Goal: Task Accomplishment & Management: Manage account settings

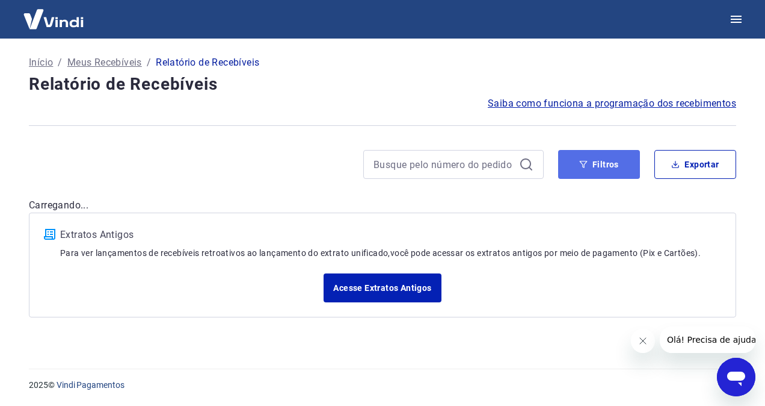
drag, startPoint x: 596, startPoint y: 162, endPoint x: 592, endPoint y: 171, distance: 10.0
click at [596, 162] on button "Filtros" at bounding box center [599, 164] width 82 height 29
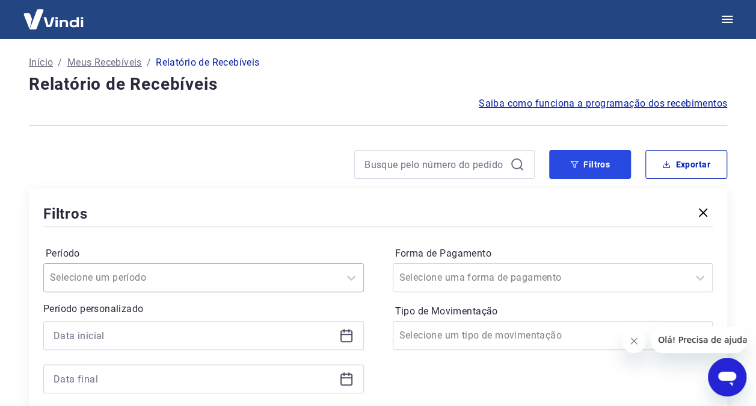
scroll to position [60, 0]
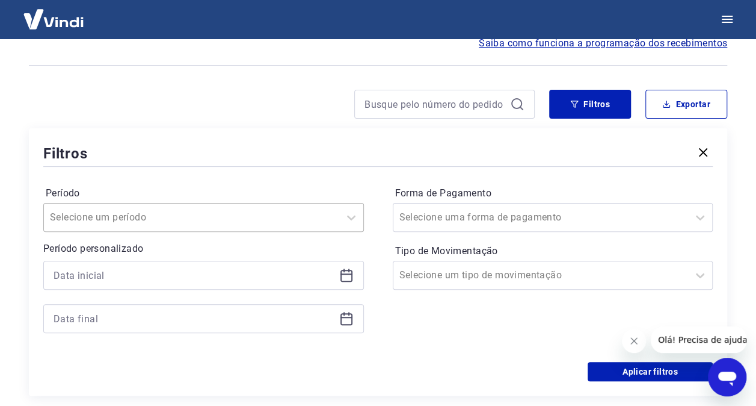
click at [150, 219] on input "Período" at bounding box center [111, 217] width 122 height 14
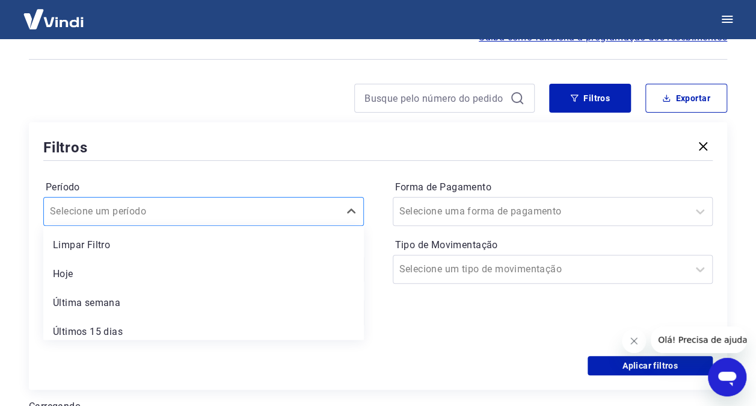
scroll to position [67, 0]
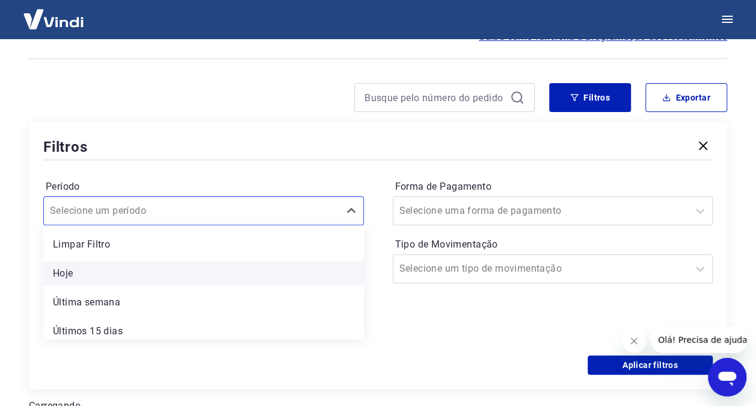
click at [116, 270] on div "Hoje" at bounding box center [203, 273] width 321 height 24
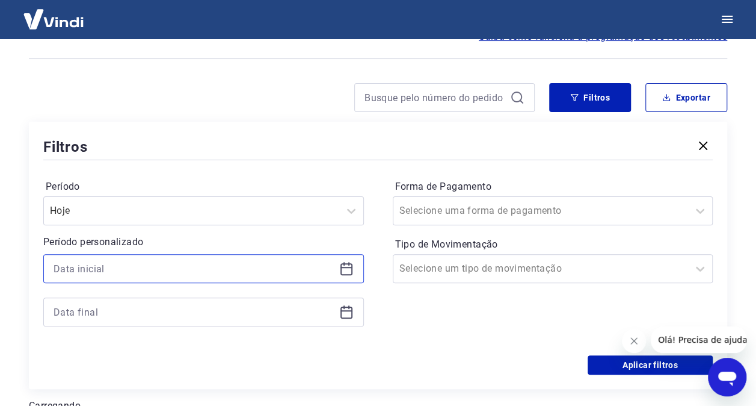
click at [171, 268] on input at bounding box center [194, 268] width 281 height 18
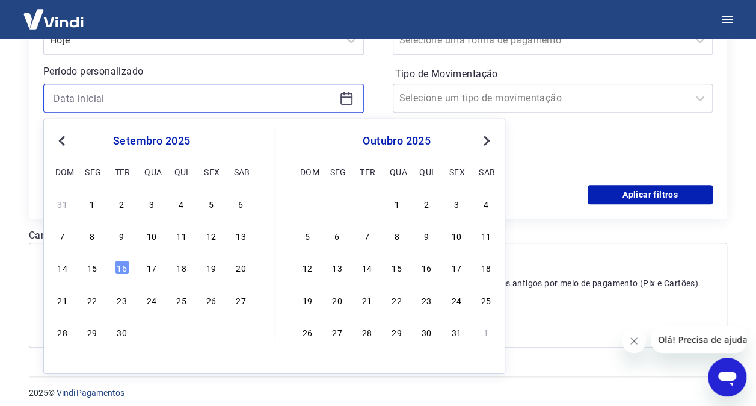
scroll to position [244, 0]
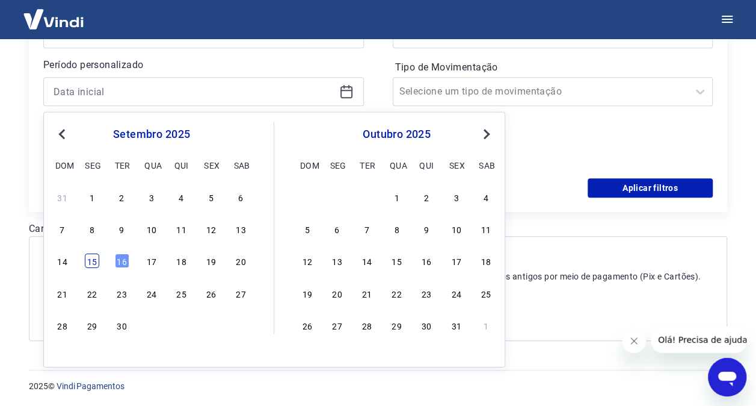
click at [93, 262] on div "15" at bounding box center [92, 260] width 14 height 14
type input "15/09/2025"
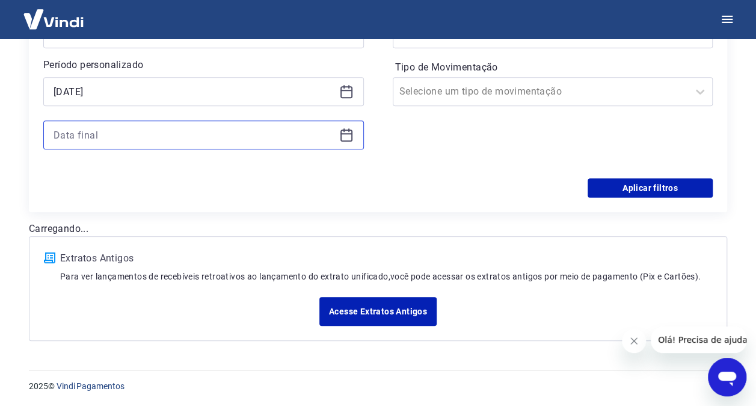
click at [174, 129] on input at bounding box center [194, 135] width 281 height 18
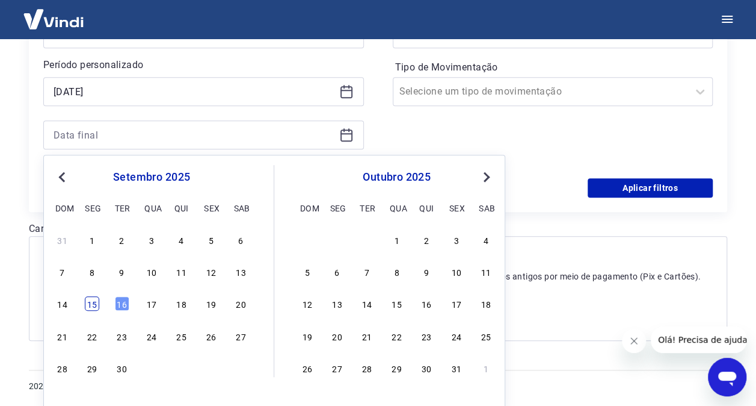
click at [94, 301] on div "15" at bounding box center [92, 303] width 14 height 14
type input "15/09/2025"
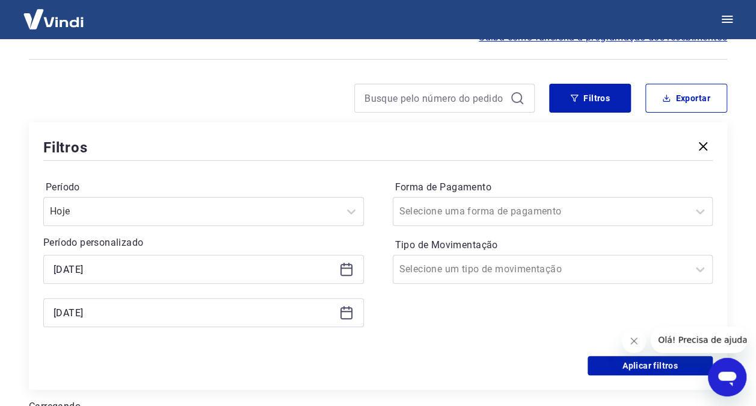
scroll to position [63, 0]
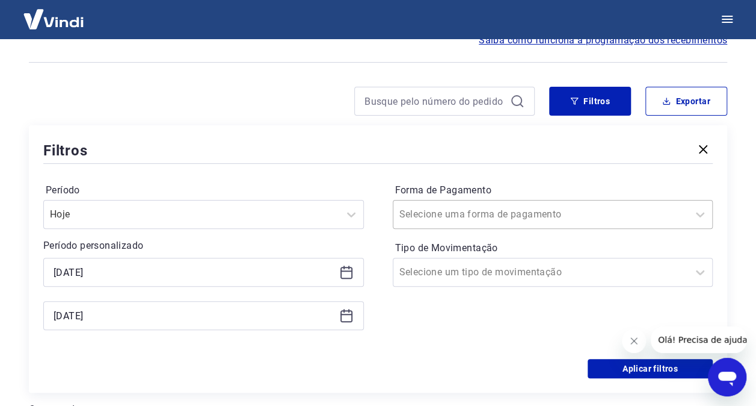
click at [545, 211] on div at bounding box center [541, 214] width 283 height 17
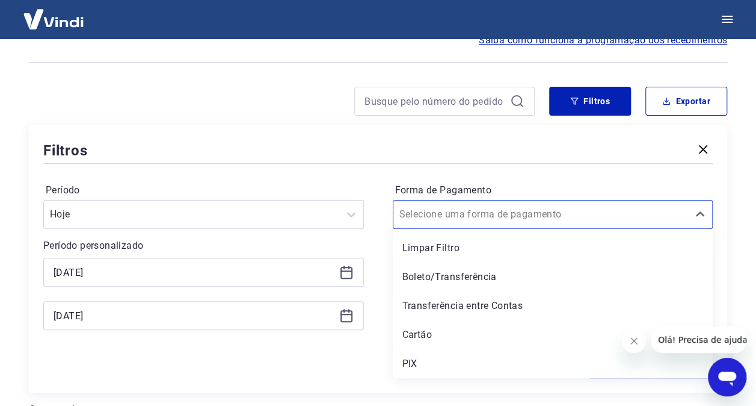
click at [345, 173] on div "Período Hoje Período personalizado Selected date: segunda-feira, 15 de setembro…" at bounding box center [378, 262] width 670 height 193
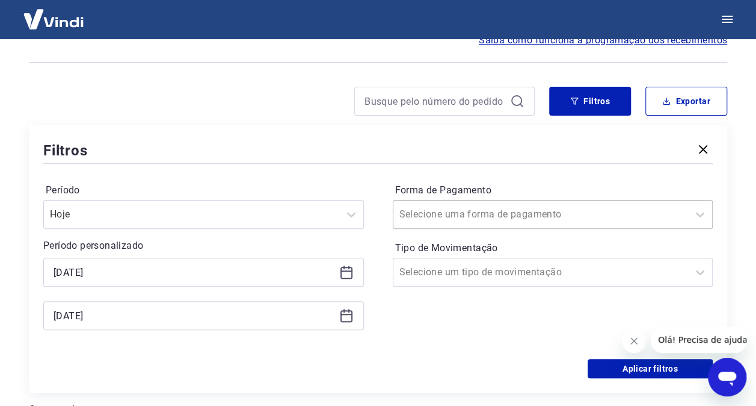
click at [556, 216] on div at bounding box center [541, 214] width 283 height 17
click at [562, 279] on div at bounding box center [541, 272] width 283 height 17
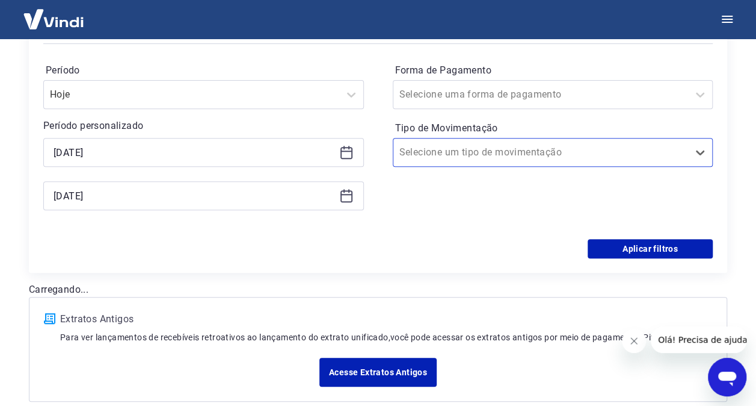
scroll to position [184, 0]
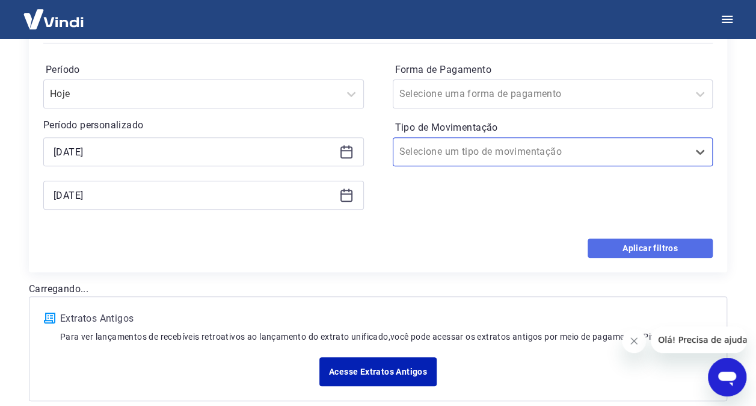
click at [650, 252] on button "Aplicar filtros" at bounding box center [650, 247] width 125 height 19
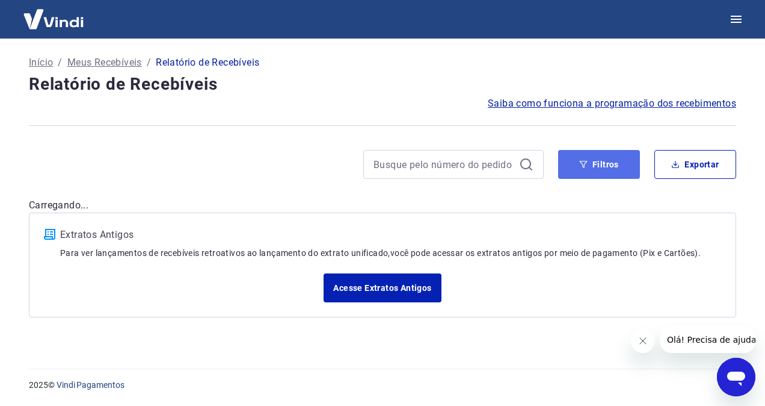
click at [604, 170] on button "Filtros" at bounding box center [599, 164] width 82 height 29
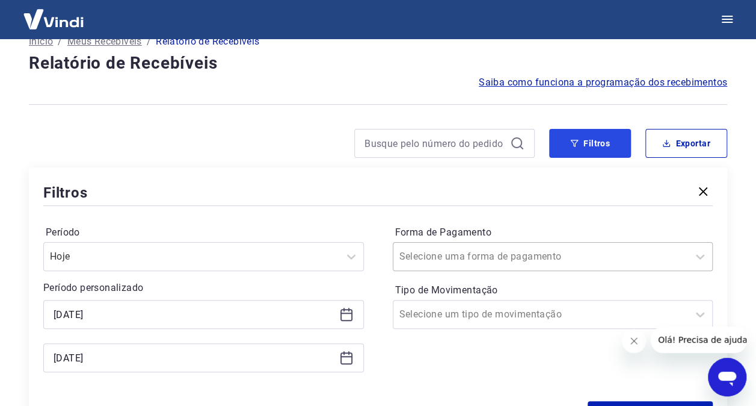
scroll to position [181, 0]
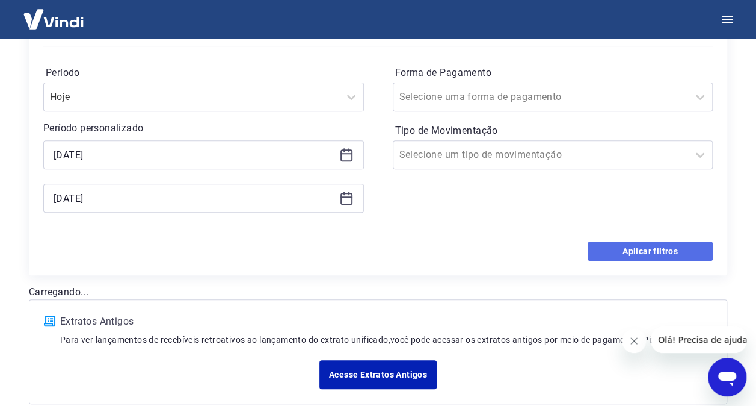
click at [645, 250] on button "Aplicar filtros" at bounding box center [650, 250] width 125 height 19
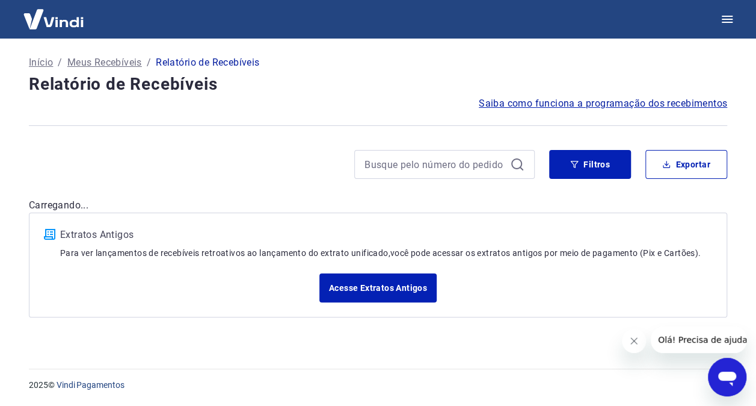
scroll to position [0, 0]
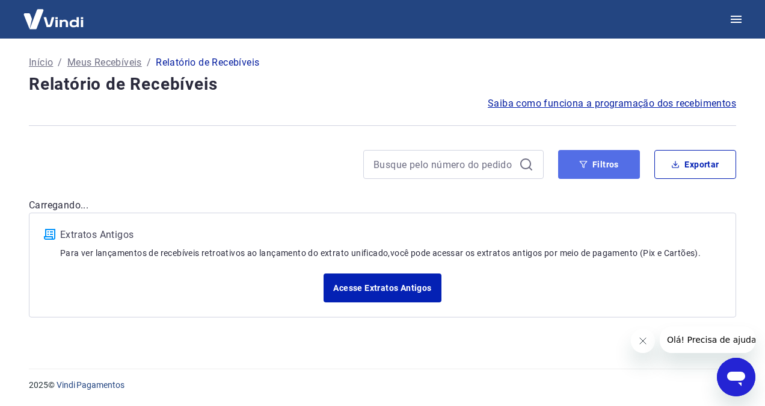
click at [585, 164] on icon "button" at bounding box center [584, 164] width 8 height 7
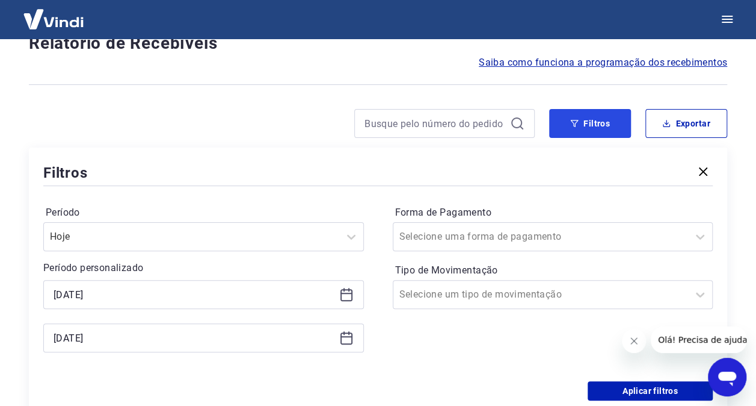
scroll to position [60, 0]
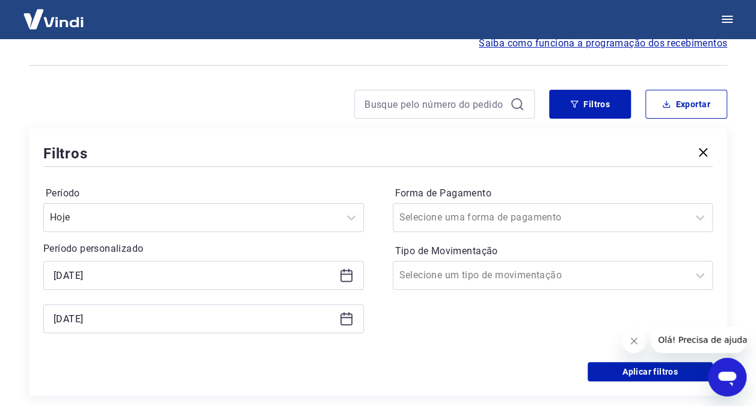
click at [343, 272] on icon at bounding box center [346, 275] width 14 height 14
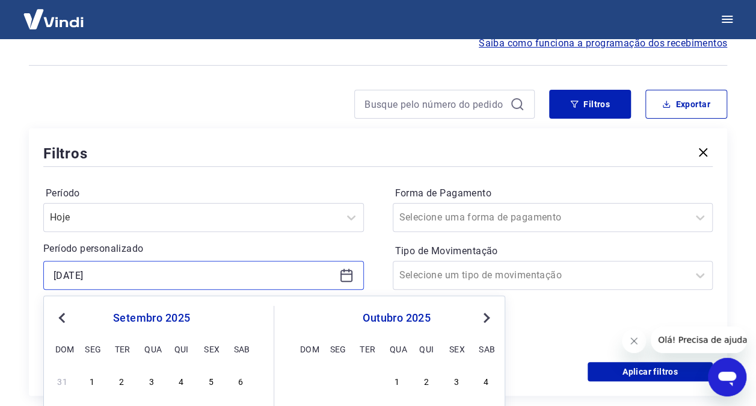
scroll to position [241, 0]
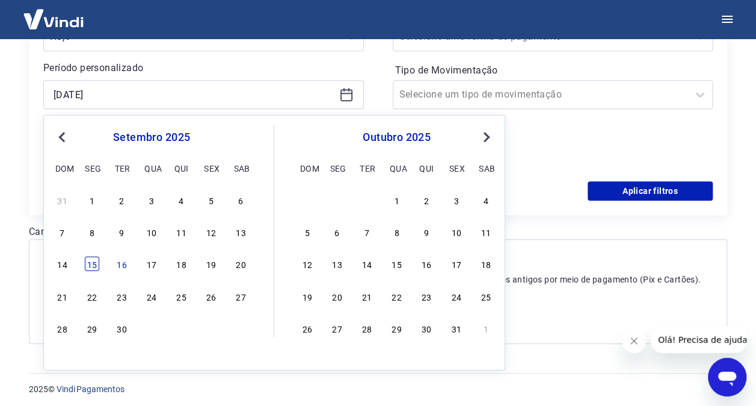
click at [93, 265] on div "15" at bounding box center [92, 263] width 14 height 14
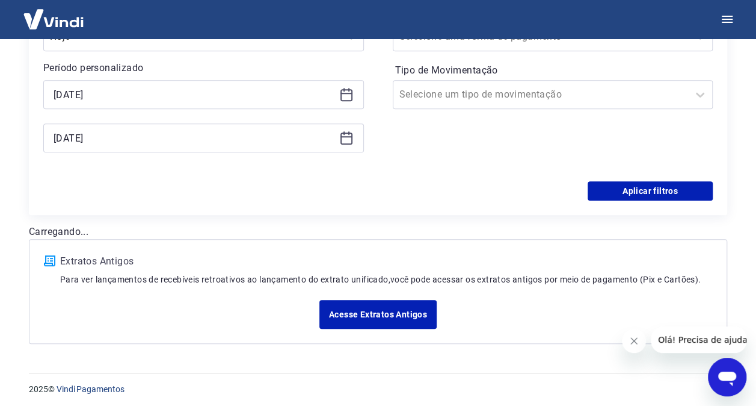
click at [349, 137] on icon at bounding box center [346, 138] width 14 height 14
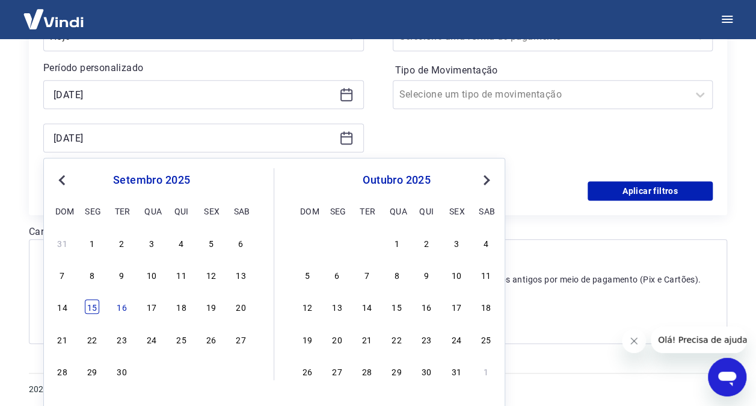
click at [99, 303] on div "14 15 16 17 18 19 20" at bounding box center [152, 306] width 196 height 17
click at [94, 306] on div "15" at bounding box center [92, 306] width 14 height 14
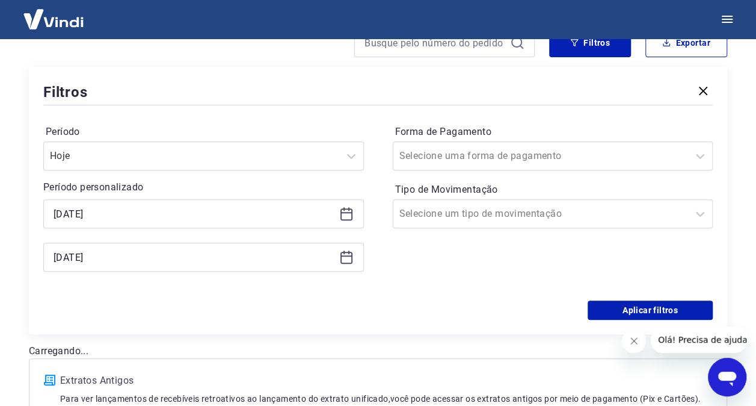
scroll to position [120, 0]
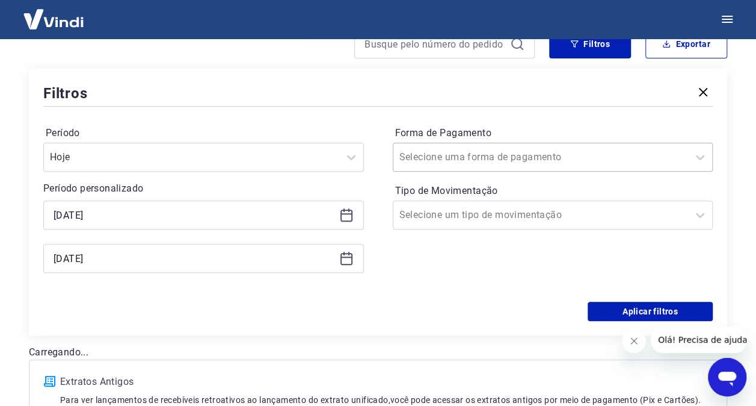
click at [578, 155] on div at bounding box center [541, 157] width 283 height 17
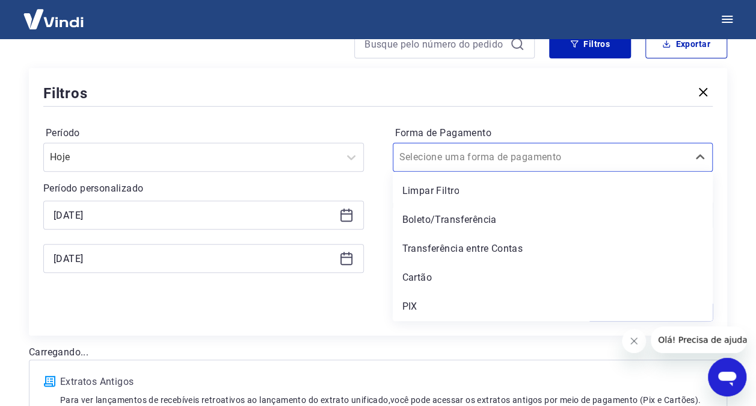
click at [422, 327] on div "Filtros Período Hoje Período personalizado Selected date: segunda-feira, 15 de …" at bounding box center [378, 201] width 699 height 267
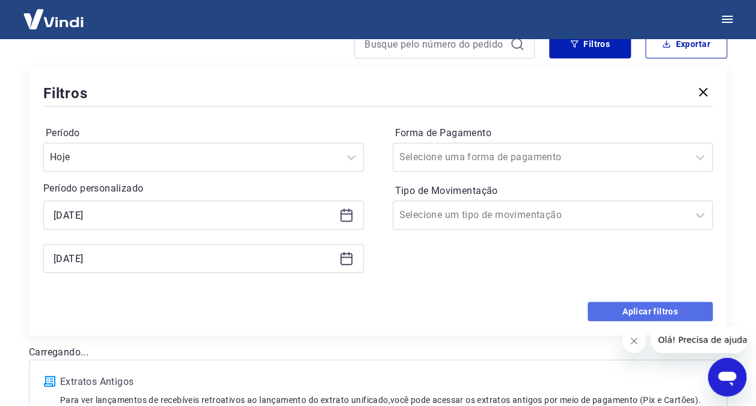
click at [643, 309] on button "Aplicar filtros" at bounding box center [650, 310] width 125 height 19
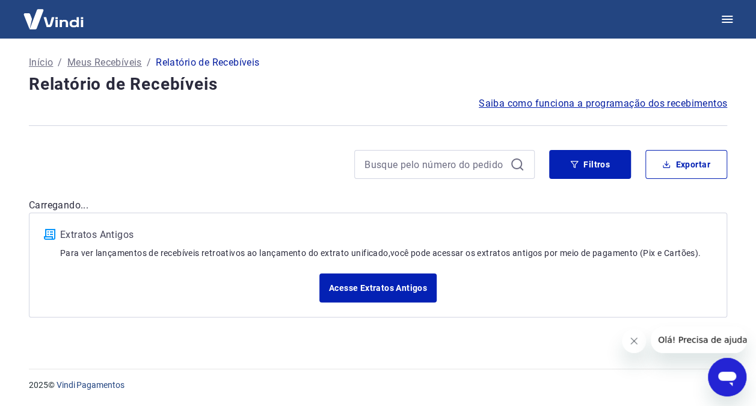
scroll to position [0, 0]
click at [685, 161] on button "Exportar" at bounding box center [696, 164] width 82 height 29
type input "15/09/2025"
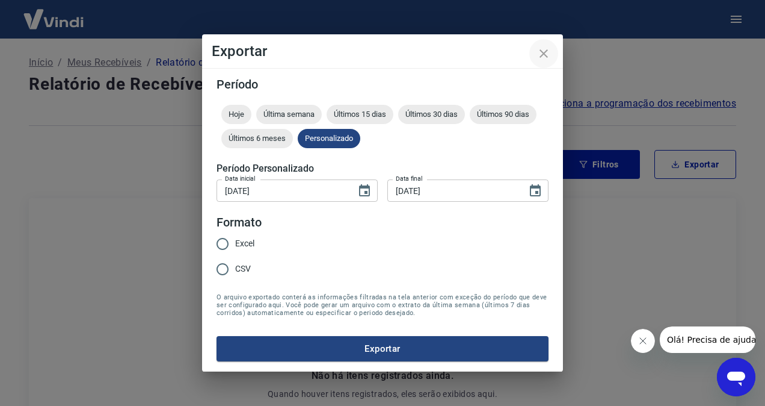
click at [556, 53] on button "close" at bounding box center [544, 53] width 29 height 29
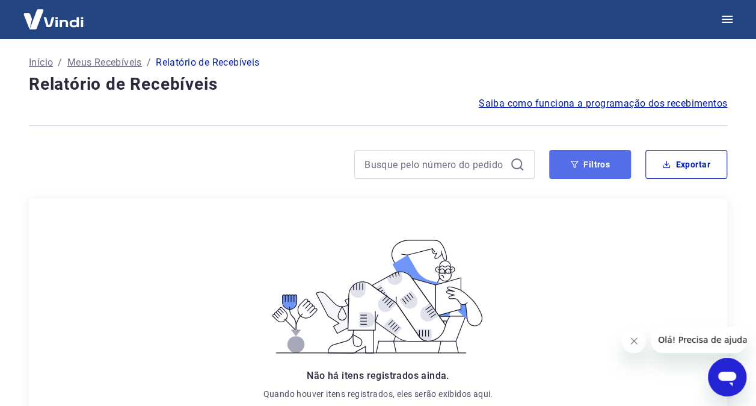
click at [594, 165] on button "Filtros" at bounding box center [590, 164] width 82 height 29
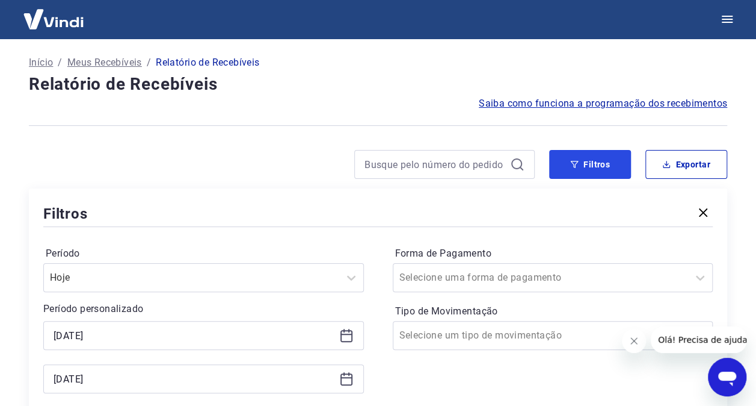
scroll to position [60, 0]
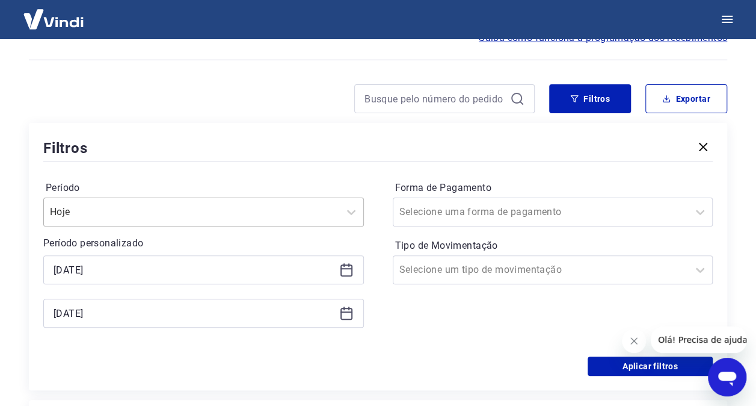
click at [163, 224] on div "Hoje" at bounding box center [203, 211] width 321 height 29
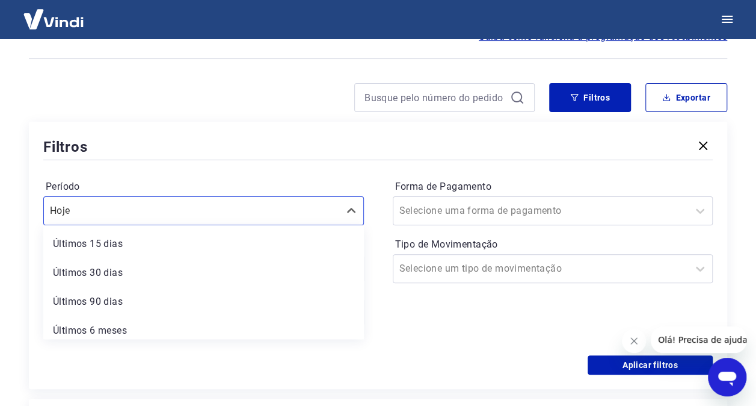
scroll to position [93, 0]
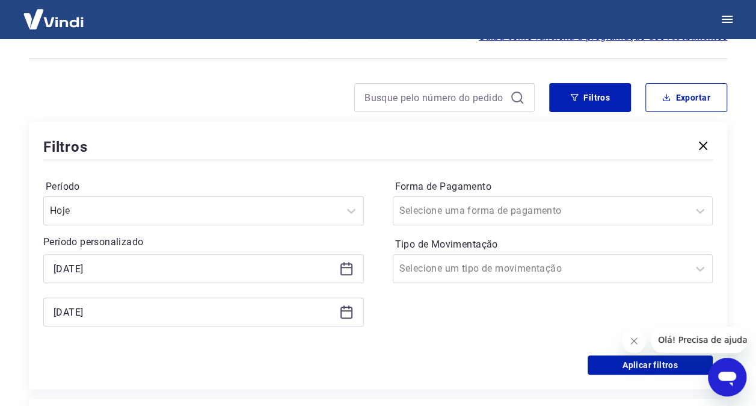
click at [412, 324] on div "Forma de Pagamento Selecione uma forma de pagamento Tipo de Movimentação Seleci…" at bounding box center [553, 259] width 321 height 164
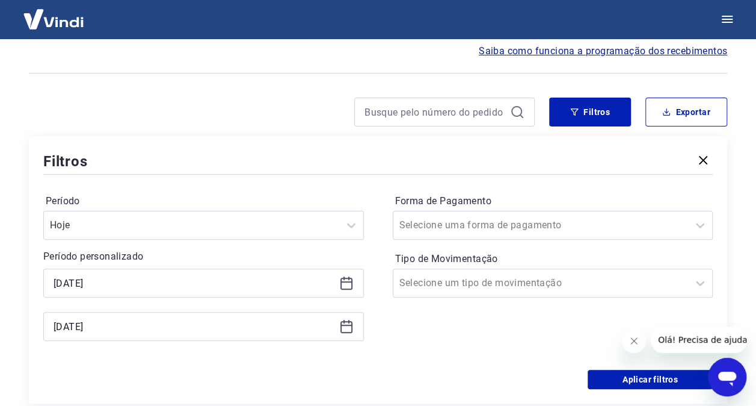
scroll to position [120, 0]
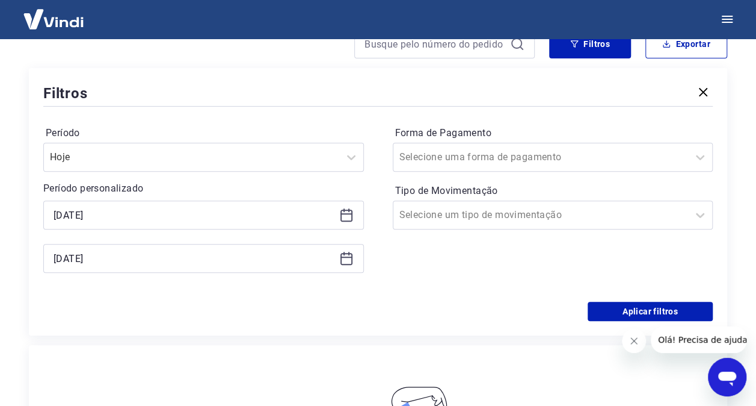
click at [353, 214] on icon at bounding box center [346, 215] width 14 height 14
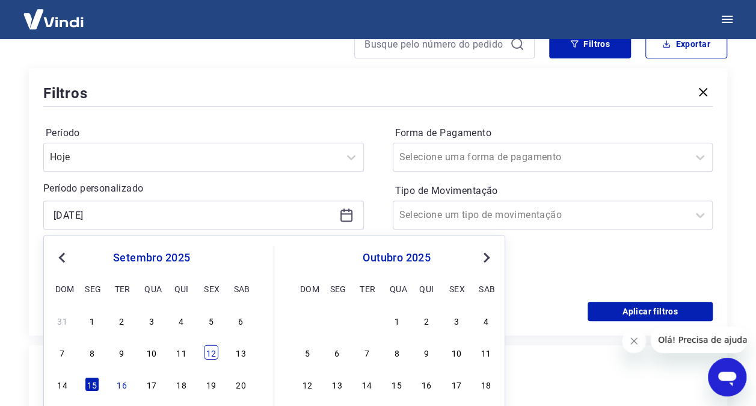
click at [212, 351] on div "12" at bounding box center [211, 352] width 14 height 14
type input "12/09/2025"
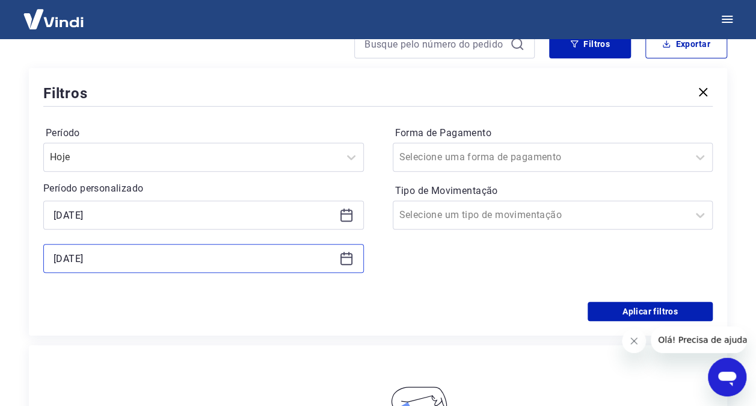
click at [98, 260] on input "15/09/2025" at bounding box center [194, 258] width 281 height 18
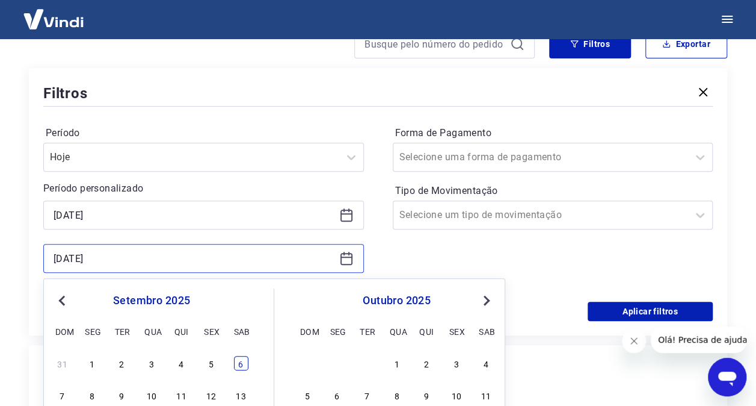
scroll to position [181, 0]
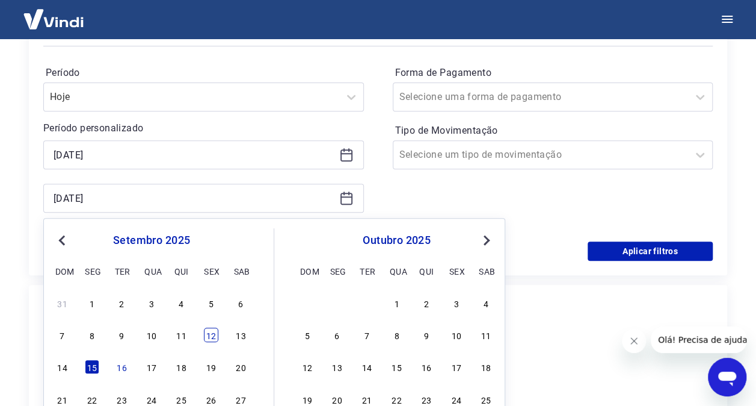
click at [217, 335] on div "12" at bounding box center [211, 334] width 14 height 14
type input "12/09/2025"
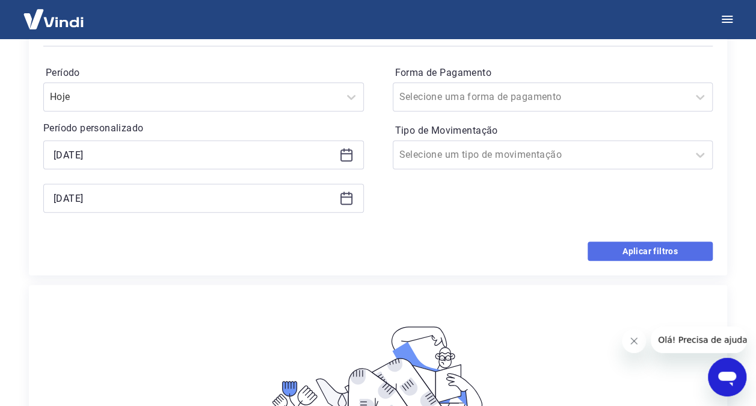
click at [638, 250] on button "Aplicar filtros" at bounding box center [650, 250] width 125 height 19
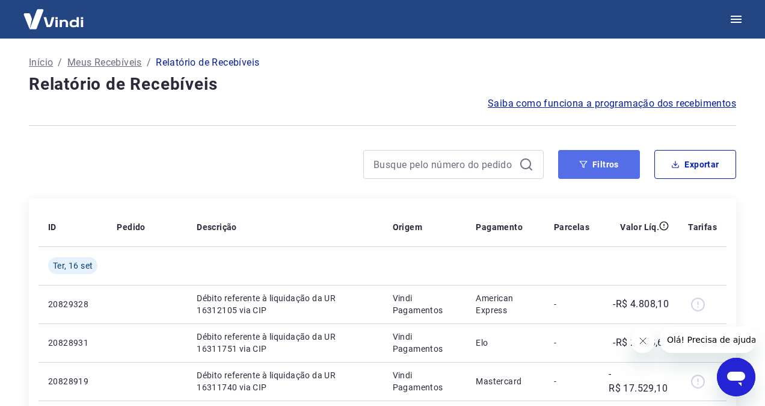
click at [614, 168] on button "Filtros" at bounding box center [599, 164] width 82 height 29
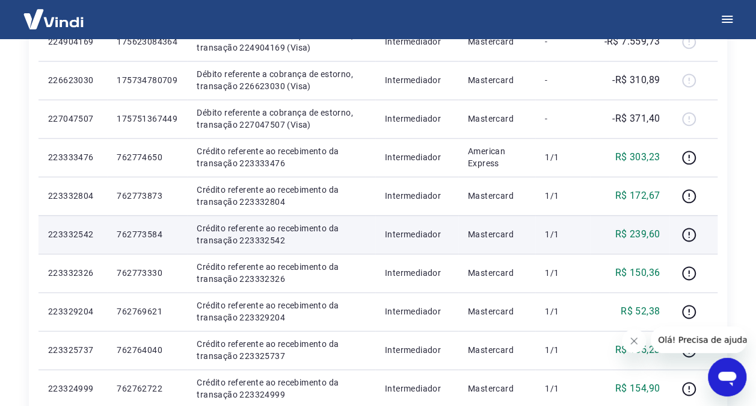
scroll to position [542, 0]
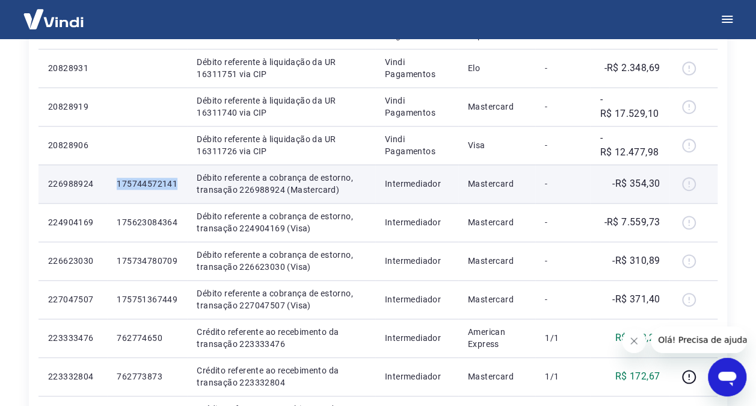
drag, startPoint x: 116, startPoint y: 184, endPoint x: 178, endPoint y: 184, distance: 62.6
click at [178, 184] on td "175744572141" at bounding box center [147, 183] width 80 height 39
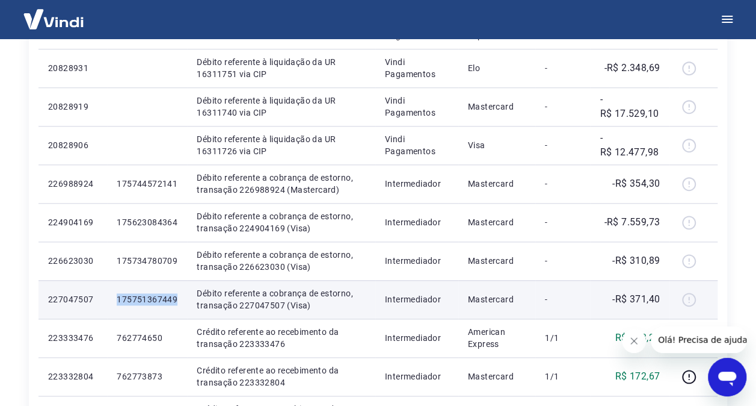
drag, startPoint x: 114, startPoint y: 297, endPoint x: 182, endPoint y: 300, distance: 68.0
click at [182, 300] on td "175751367449" at bounding box center [147, 299] width 80 height 39
click at [118, 295] on p "175751367449" at bounding box center [147, 299] width 61 height 12
drag, startPoint x: 114, startPoint y: 297, endPoint x: 176, endPoint y: 298, distance: 61.4
click at [176, 298] on td "175751367449" at bounding box center [147, 299] width 80 height 39
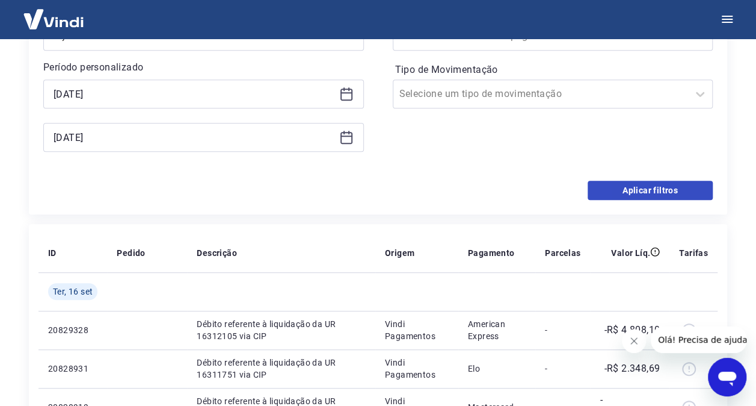
scroll to position [1, 0]
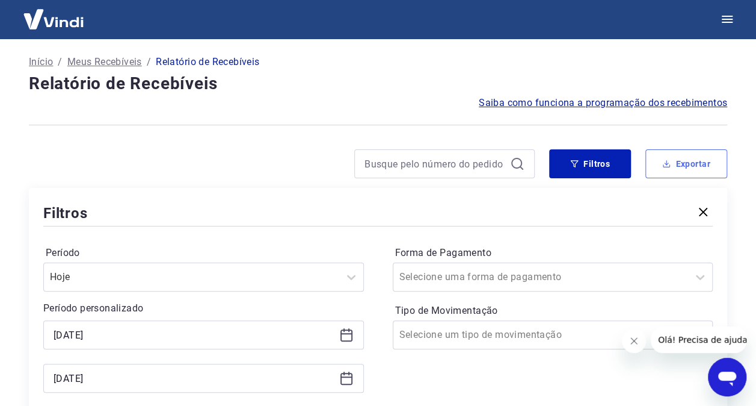
click at [685, 162] on button "Exportar" at bounding box center [687, 163] width 82 height 29
type input "12/09/2025"
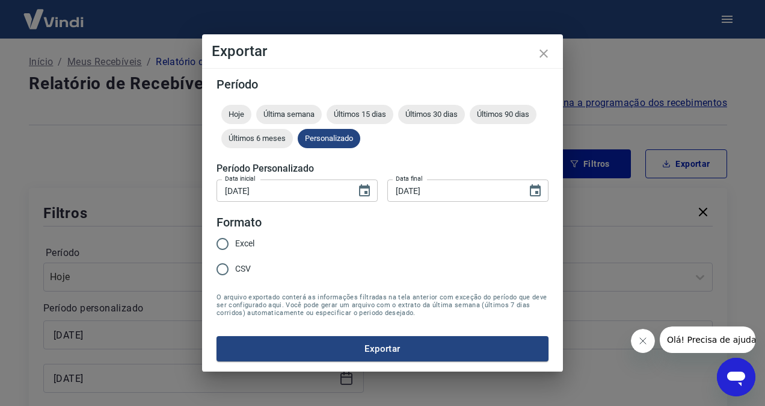
click at [224, 239] on input "Excel" at bounding box center [222, 243] width 25 height 25
radio input "true"
click at [392, 351] on button "Exportar" at bounding box center [383, 348] width 332 height 25
